Goal: Task Accomplishment & Management: Complete application form

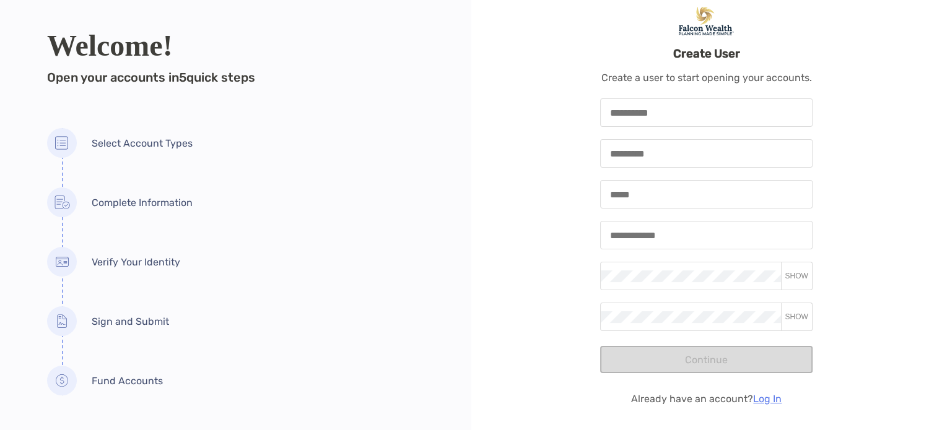
scroll to position [7, 0]
click at [770, 396] on link "Log In" at bounding box center [767, 397] width 28 height 12
